Goal: Task Accomplishment & Management: Complete application form

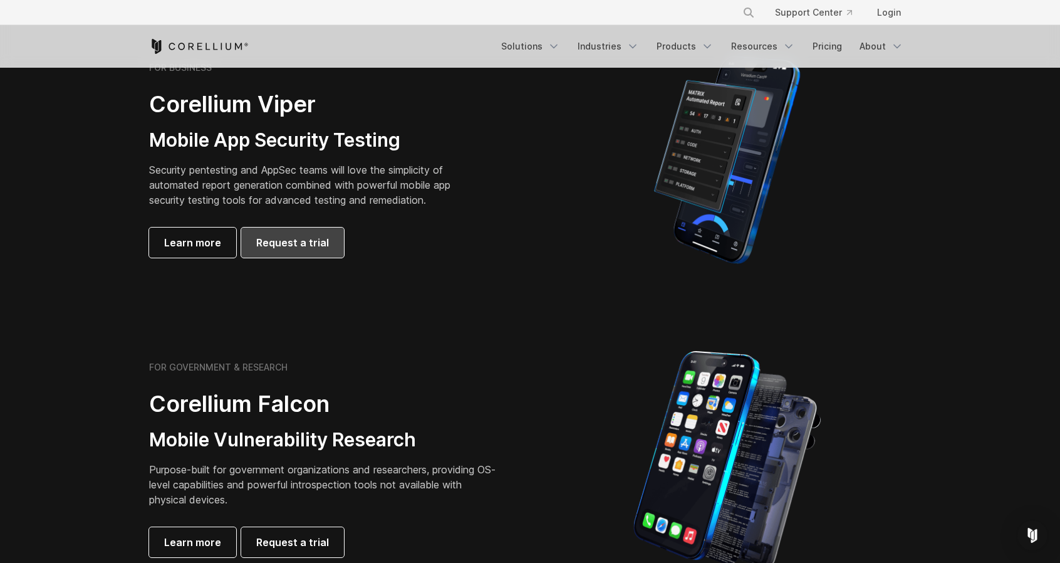
click at [311, 246] on span "Request a trial" at bounding box center [292, 242] width 73 height 15
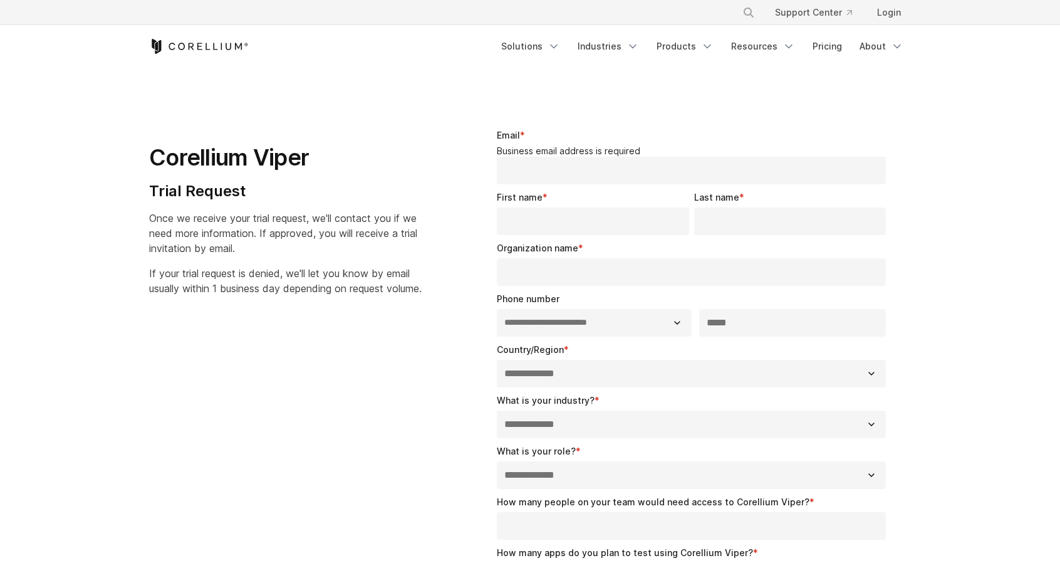
select select "**"
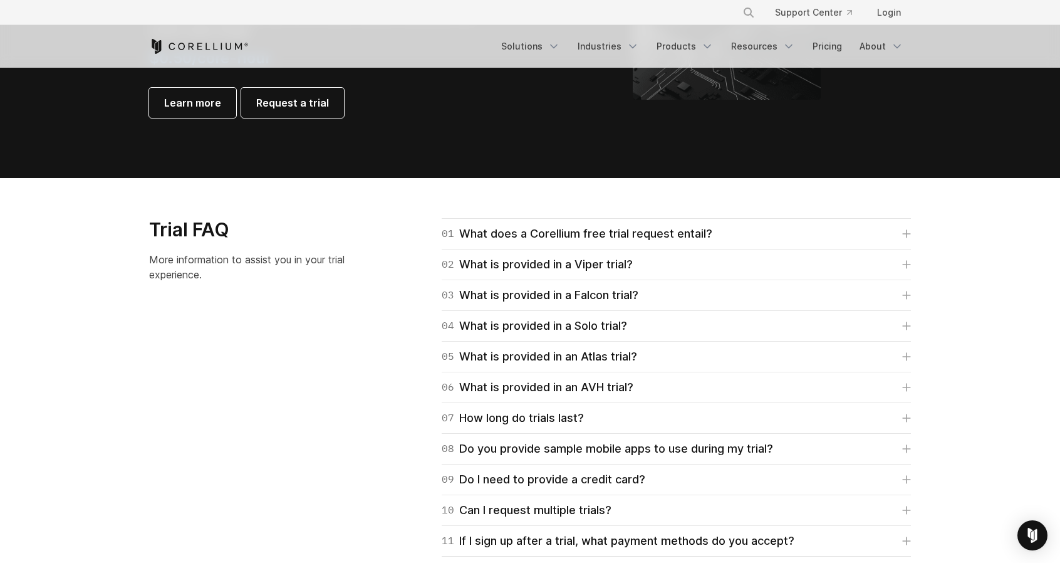
scroll to position [1692, 0]
